Goal: Task Accomplishment & Management: Manage account settings

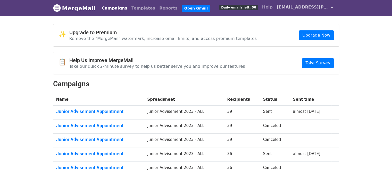
click at [323, 10] on span "[EMAIL_ADDRESS][PERSON_NAME][DOMAIN_NAME]" at bounding box center [303, 7] width 52 height 6
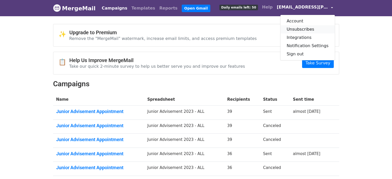
click at [306, 32] on link "Unsubscribes" at bounding box center [307, 29] width 54 height 8
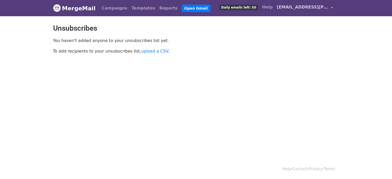
click at [328, 6] on link "[EMAIL_ADDRESS][PERSON_NAME][DOMAIN_NAME]" at bounding box center [305, 8] width 60 height 12
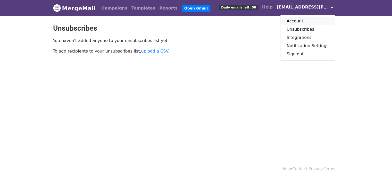
click at [298, 22] on link "Account" at bounding box center [307, 21] width 54 height 8
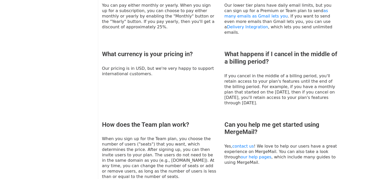
scroll to position [359, 0]
